Goal: Task Accomplishment & Management: Manage account settings

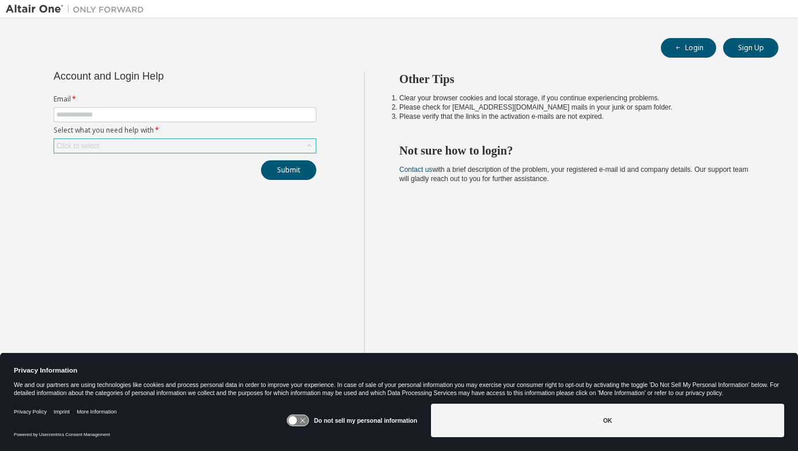
click at [114, 143] on div "Click to select" at bounding box center [185, 146] width 262 height 14
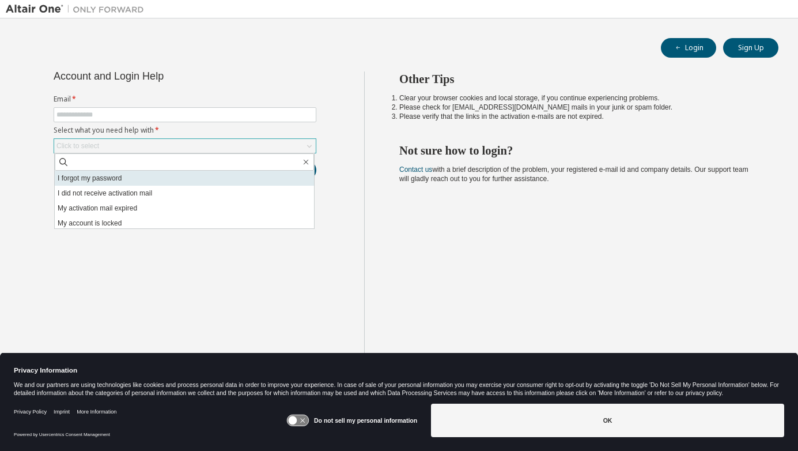
click at [108, 183] on li "I forgot my password" at bounding box center [184, 178] width 259 height 15
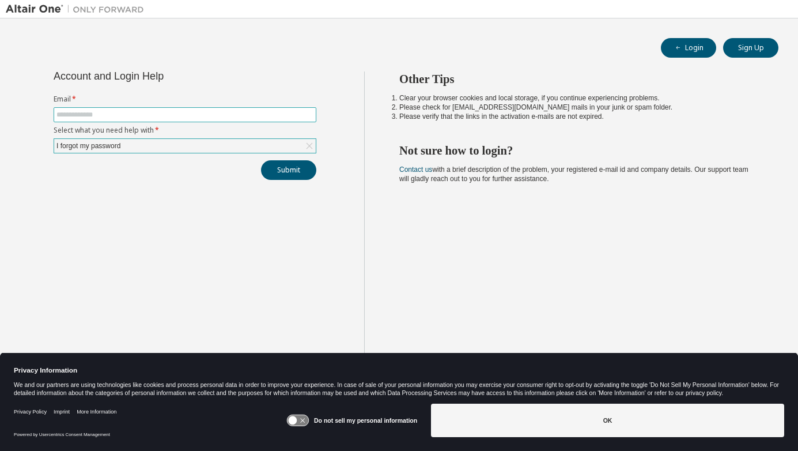
click at [103, 116] on input "text" at bounding box center [184, 114] width 257 height 9
type input "**********"
click at [289, 166] on button "Submit" at bounding box center [288, 170] width 55 height 20
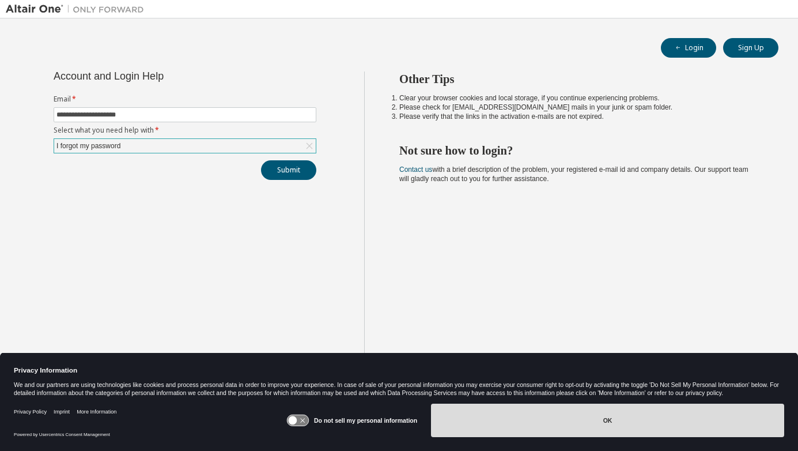
click at [551, 435] on button "OK" at bounding box center [607, 419] width 353 height 33
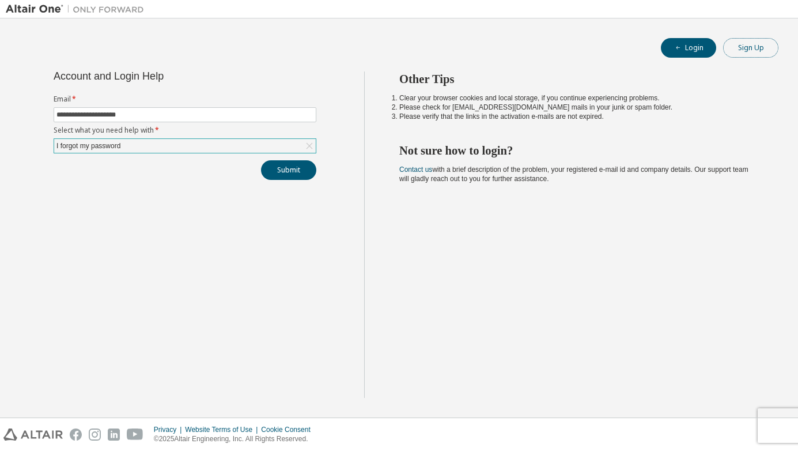
click at [741, 51] on button "Sign Up" at bounding box center [750, 48] width 55 height 20
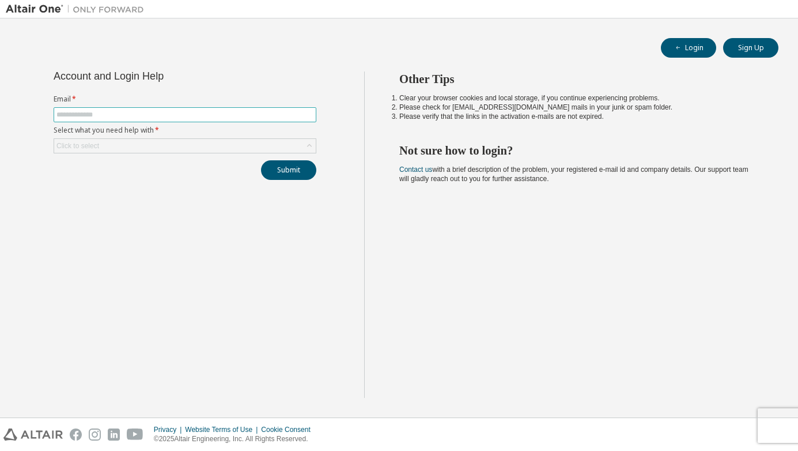
click at [214, 114] on input "text" at bounding box center [184, 114] width 257 height 9
click at [221, 144] on div "Click to select" at bounding box center [185, 146] width 262 height 14
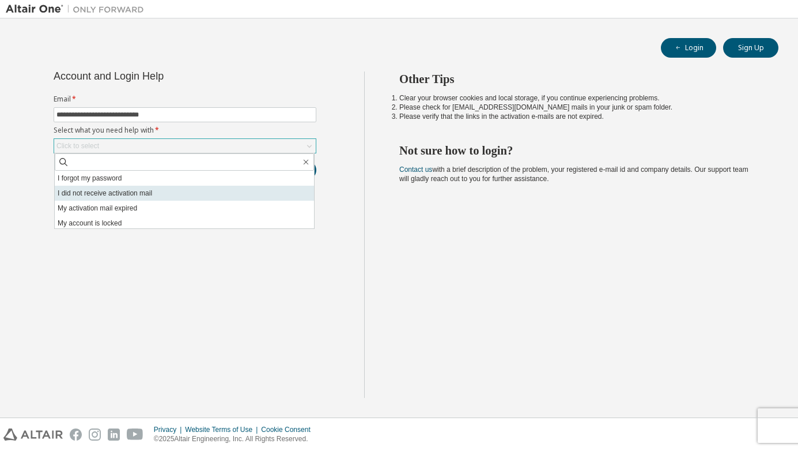
click at [217, 186] on li "I did not receive activation mail" at bounding box center [184, 193] width 259 height 15
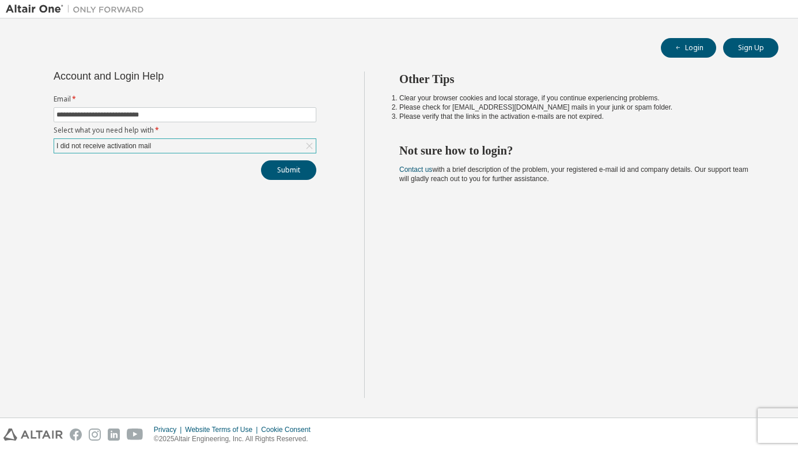
click at [198, 142] on div "I did not receive activation mail" at bounding box center [185, 146] width 262 height 14
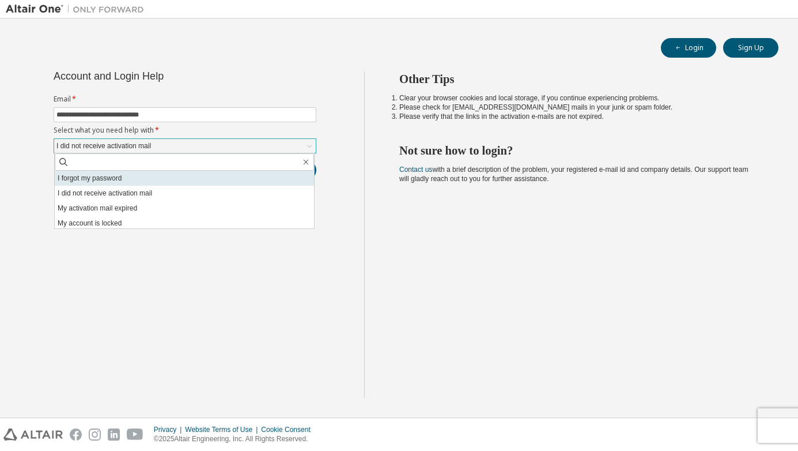
click at [194, 172] on li "I forgot my password" at bounding box center [184, 178] width 259 height 15
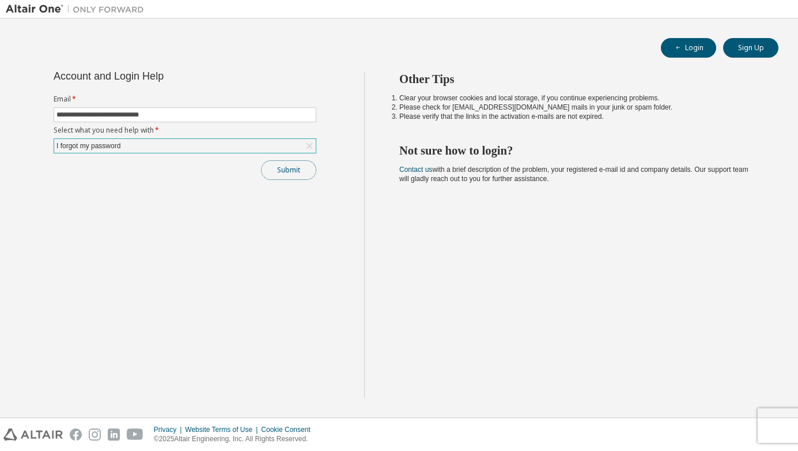
click at [294, 176] on button "Submit" at bounding box center [288, 170] width 55 height 20
click at [101, 116] on input "**********" at bounding box center [184, 114] width 257 height 9
type input "**********"
click at [285, 170] on button "Submit" at bounding box center [288, 170] width 55 height 20
